Goal: Task Accomplishment & Management: Manage account settings

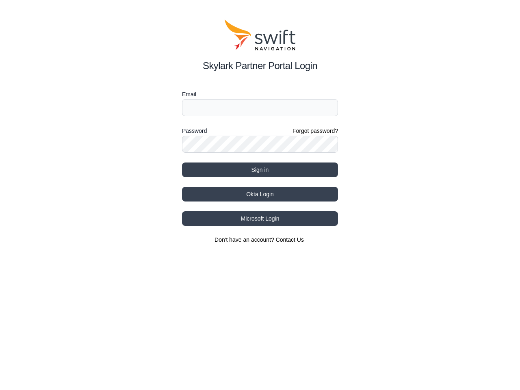
click at [260, 132] on div "Password Forgot password?" at bounding box center [260, 131] width 156 height 10
click at [260, 94] on label "Email" at bounding box center [260, 94] width 156 height 10
click at [194, 131] on label "Password" at bounding box center [194, 131] width 25 height 10
click at [260, 170] on button "Sign in" at bounding box center [260, 169] width 156 height 15
click at [260, 194] on button "Okta Login" at bounding box center [260, 194] width 156 height 15
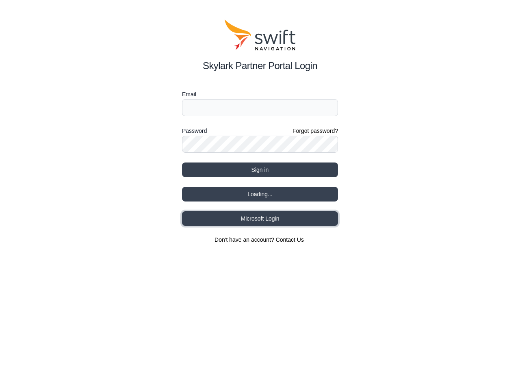
click at [260, 218] on button "Microsoft Login" at bounding box center [260, 218] width 156 height 15
